Goal: Information Seeking & Learning: Understand process/instructions

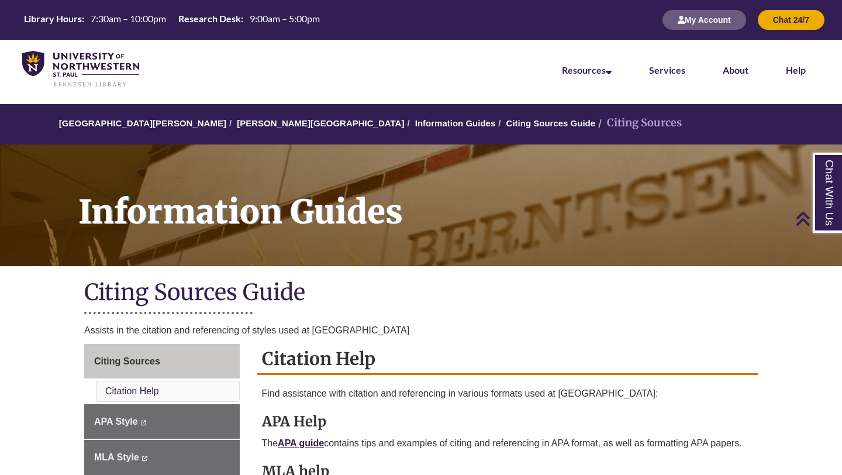
scroll to position [293, 0]
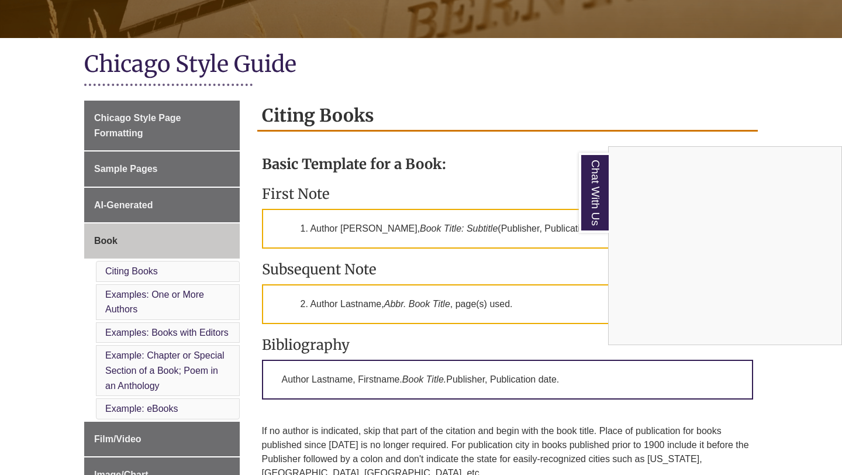
scroll to position [247, 0]
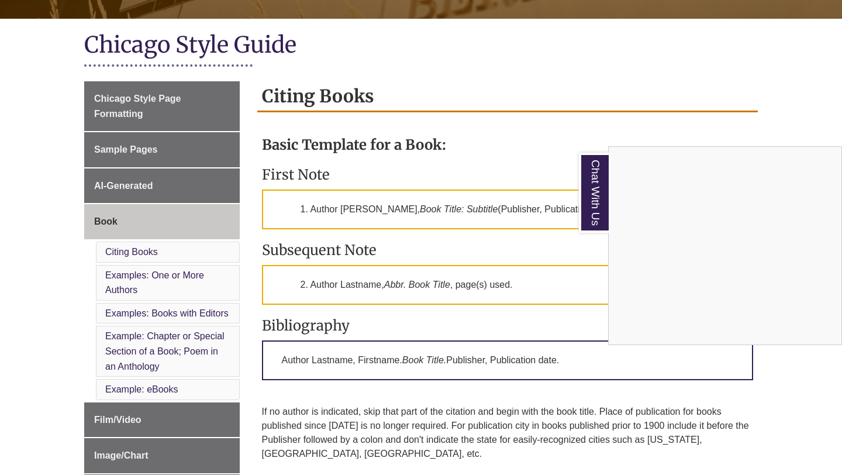
click at [187, 118] on div "Chat With Us" at bounding box center [421, 237] width 842 height 475
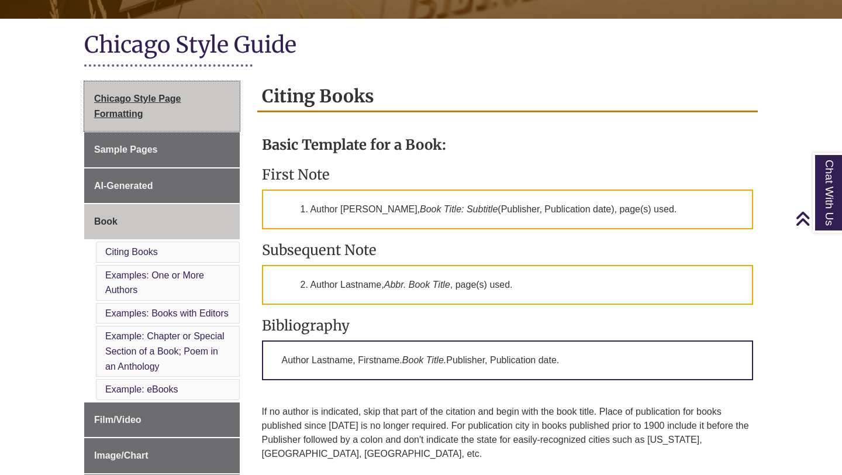
click at [163, 99] on span "Chicago Style Page Formatting" at bounding box center [137, 106] width 87 height 25
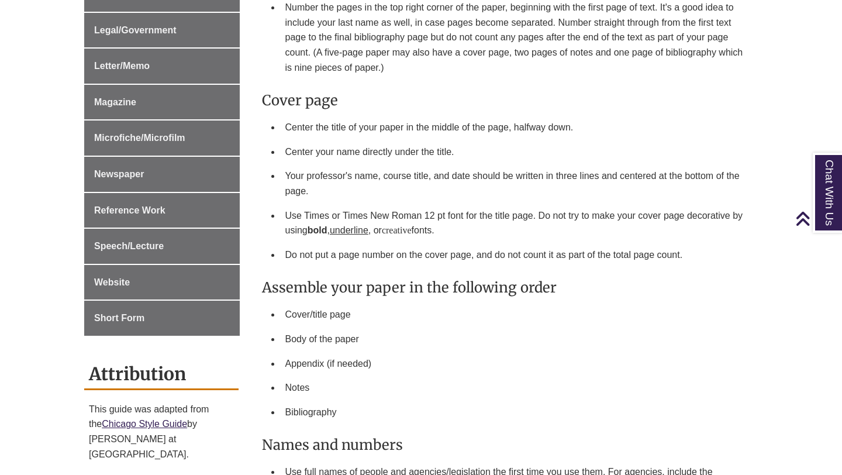
scroll to position [772, 0]
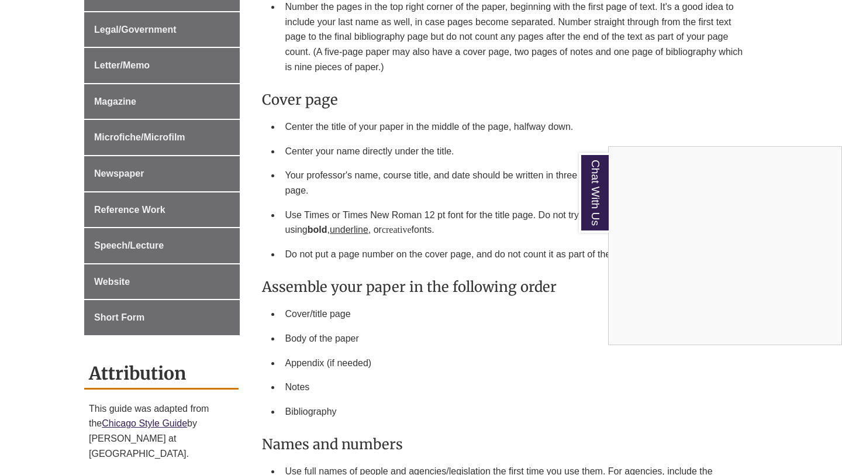
click at [486, 295] on div "Chat With Us" at bounding box center [421, 237] width 842 height 475
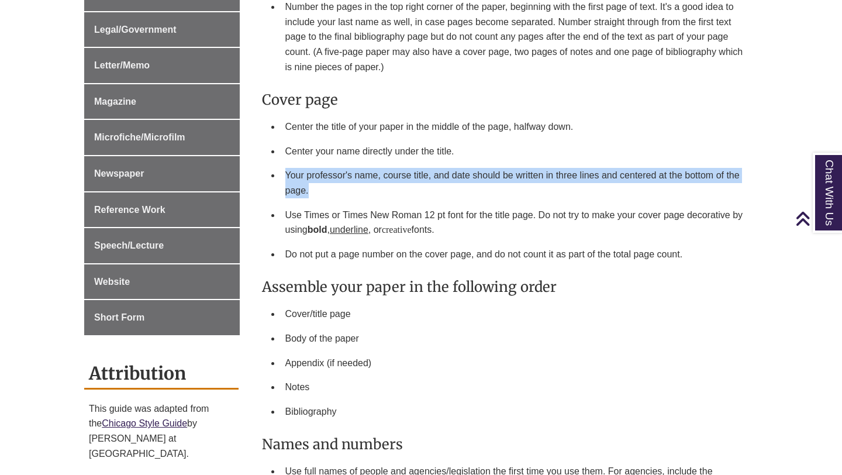
drag, startPoint x: 324, startPoint y: 172, endPoint x: 285, endPoint y: 147, distance: 45.6
click at [285, 163] on li "Your professor's name, course title, and date should be written in three lines …" at bounding box center [517, 182] width 473 height 39
copy li "Your professor's name, course title, and date should be written in three lines …"
click at [496, 351] on li "Appendix (if needed)" at bounding box center [517, 363] width 473 height 25
